Goal: Information Seeking & Learning: Learn about a topic

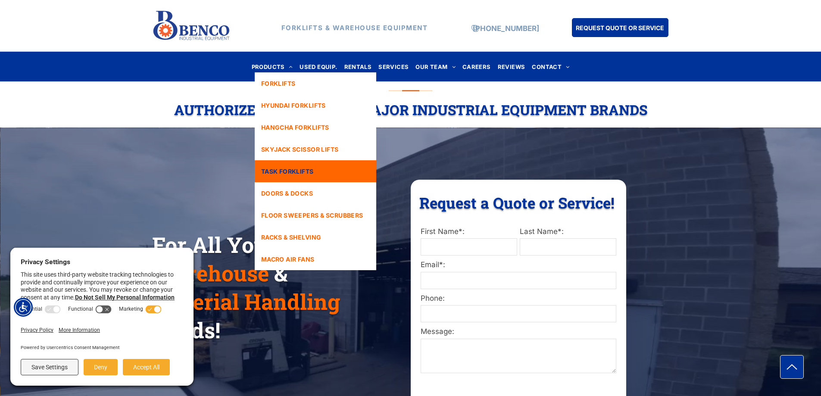
click at [282, 170] on span "TASK FORKLIFTS" at bounding box center [287, 171] width 53 height 9
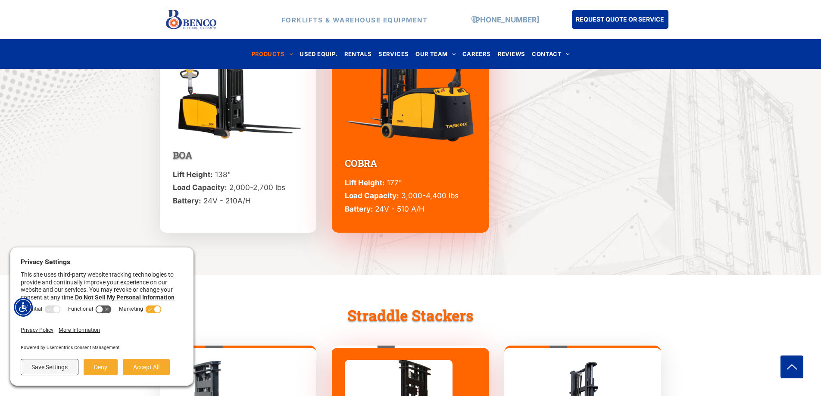
scroll to position [561, 0]
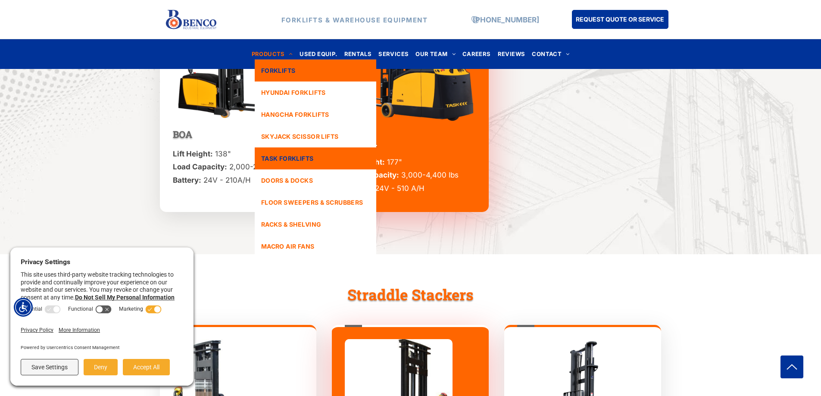
click at [277, 71] on span "FORKLIFTS" at bounding box center [278, 70] width 34 height 9
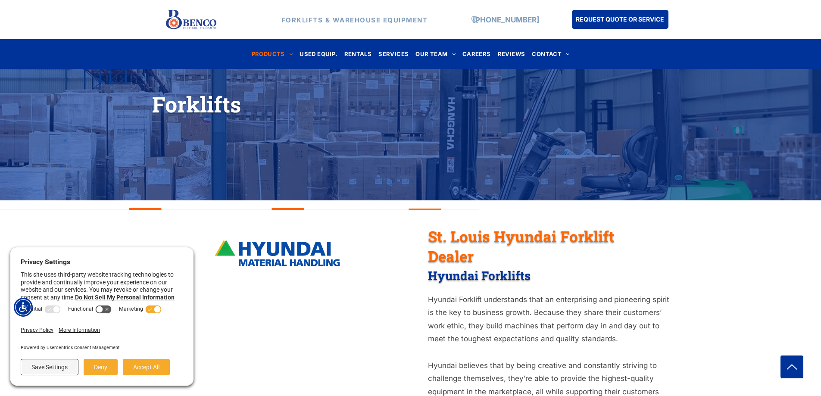
scroll to position [128, 0]
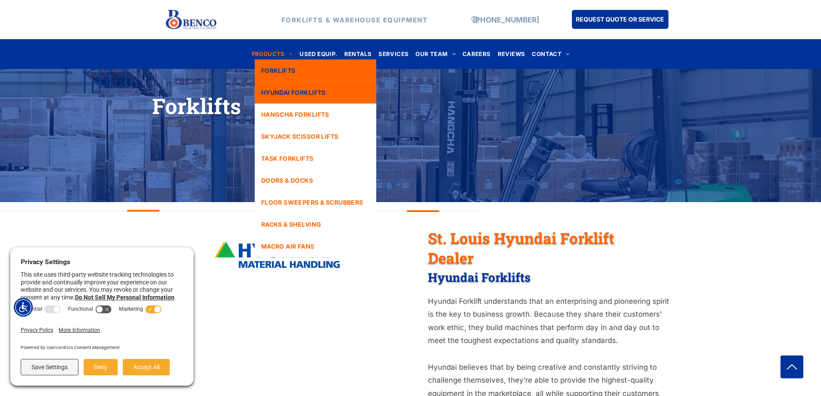
click at [279, 89] on span "HYUNDAI FORKLIFTS" at bounding box center [293, 92] width 65 height 9
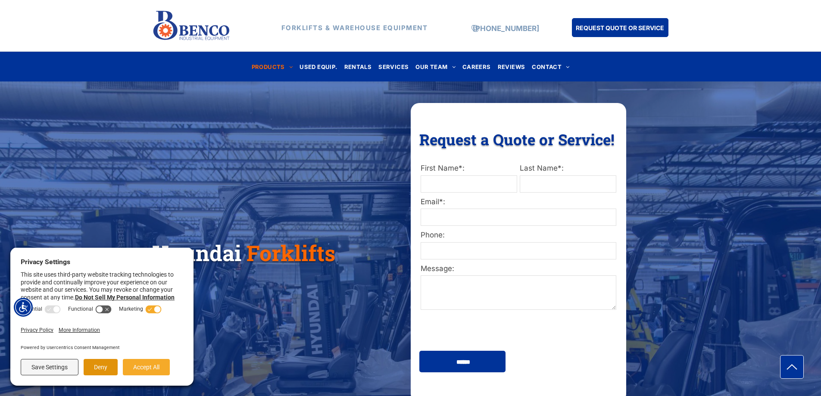
click at [95, 366] on button "Deny" at bounding box center [101, 367] width 34 height 16
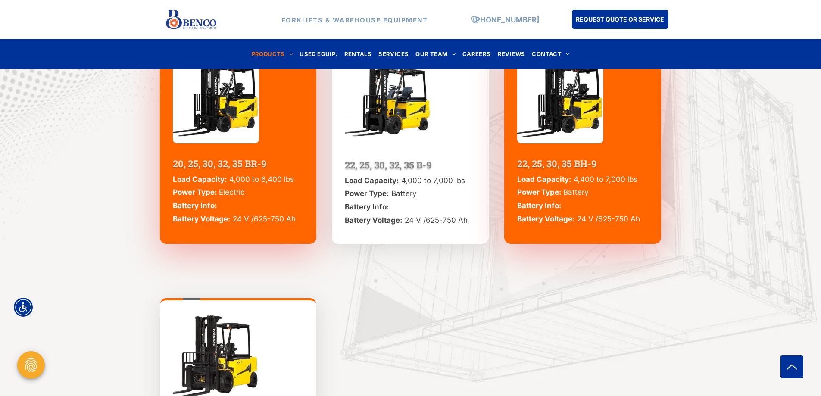
scroll to position [905, 0]
